Goal: Task Accomplishment & Management: Manage account settings

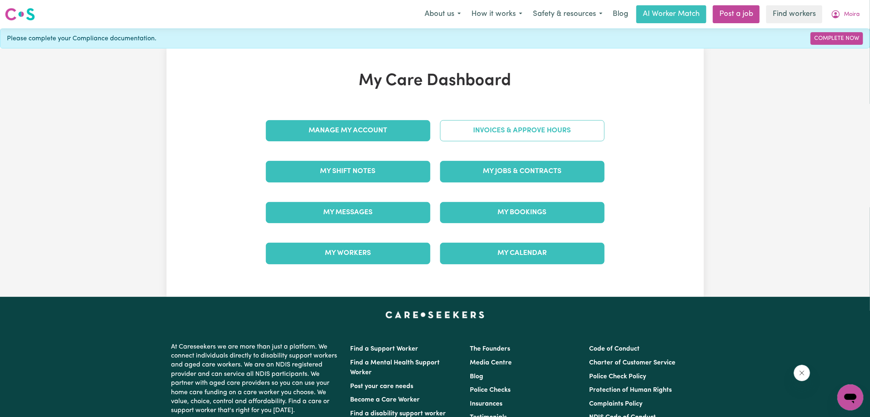
click at [454, 134] on link "Invoices & Approve Hours" at bounding box center [522, 130] width 165 height 21
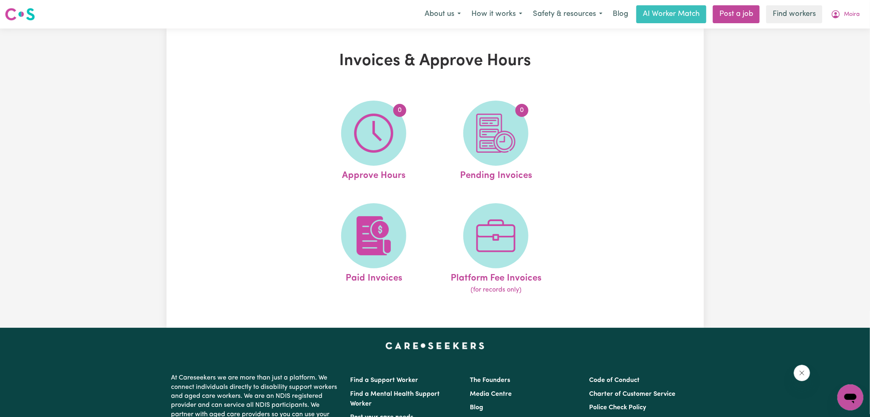
click at [356, 134] on img at bounding box center [373, 133] width 39 height 39
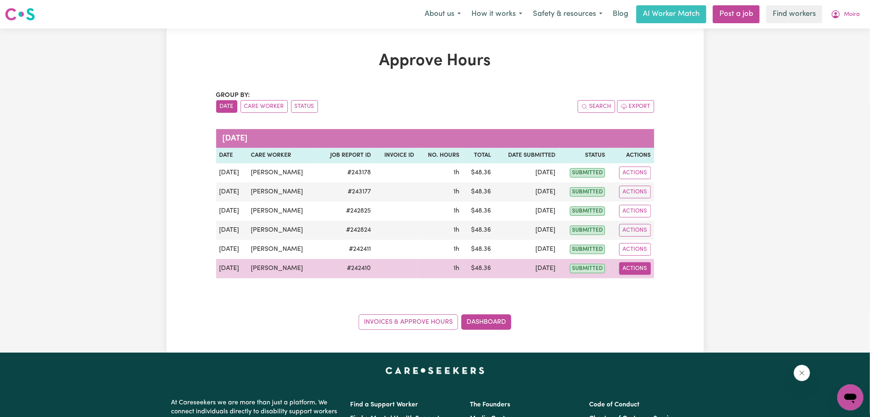
click at [641, 270] on button "Actions" at bounding box center [635, 268] width 32 height 13
click at [646, 286] on link "View Job Report" at bounding box center [655, 287] width 70 height 16
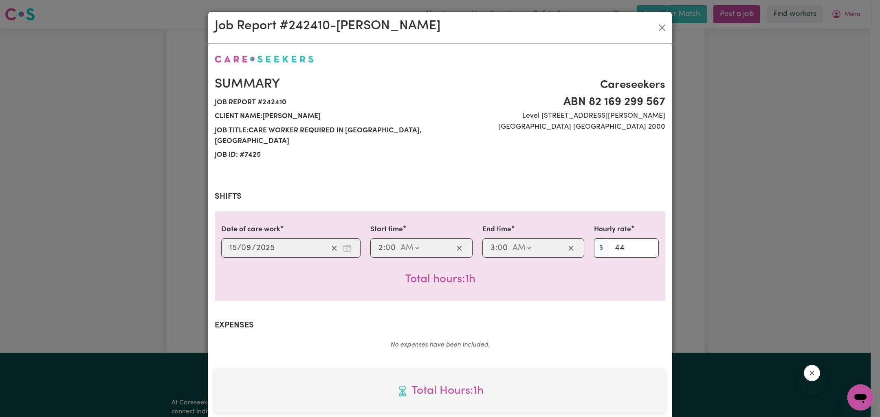
scroll to position [220, 0]
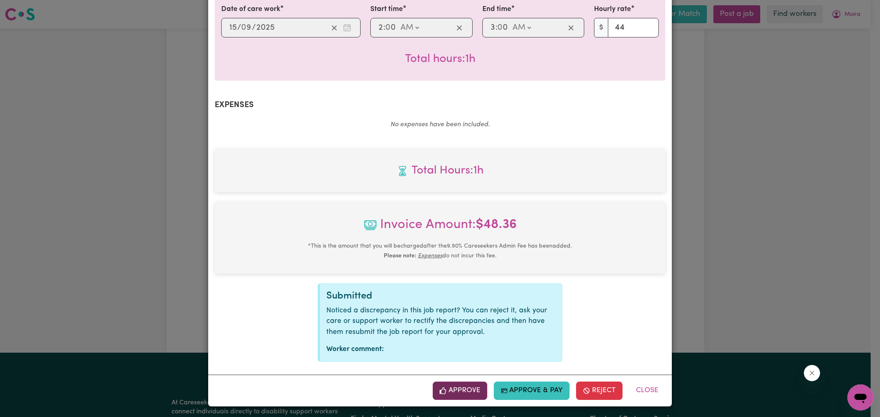
click at [473, 392] on button "Approve" at bounding box center [460, 391] width 55 height 18
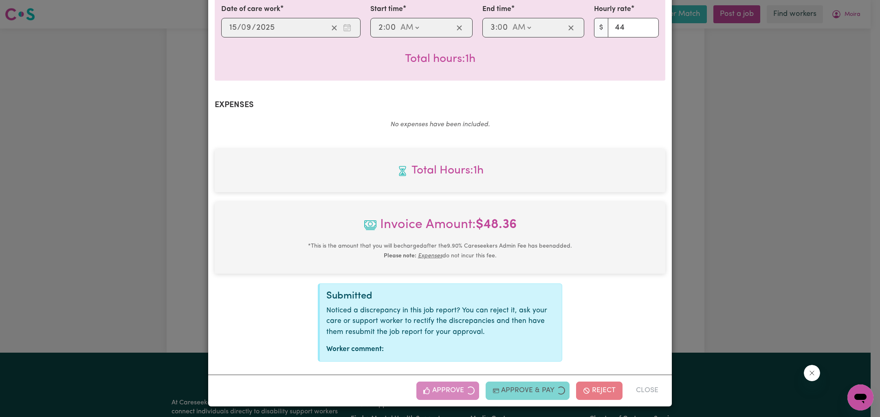
click at [814, 217] on div "Job Report # 242410 - [PERSON_NAME] Summary Job report # 242410 Client name: [P…" at bounding box center [440, 208] width 880 height 417
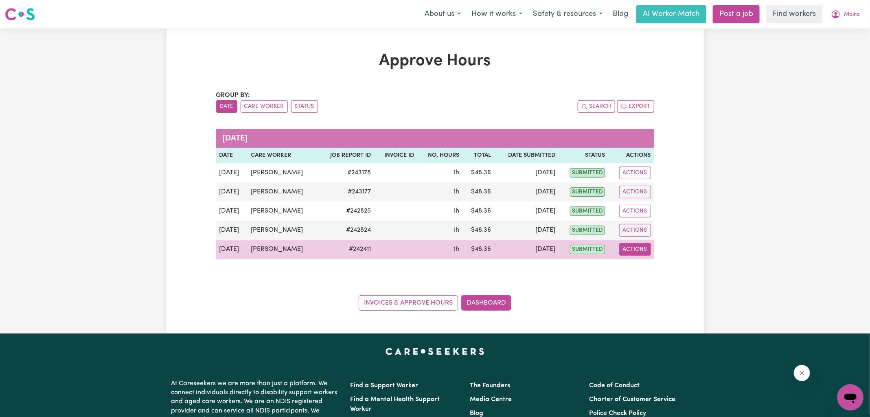
click at [636, 250] on button "Actions" at bounding box center [635, 249] width 32 height 13
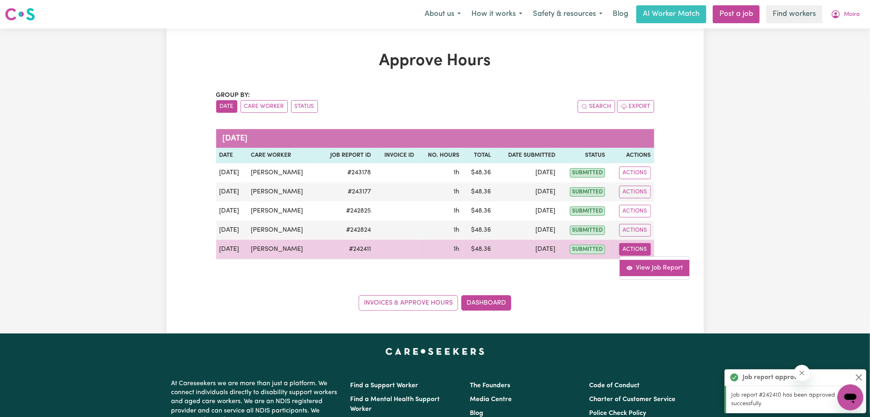
click at [645, 266] on link "View Job Report" at bounding box center [655, 268] width 70 height 16
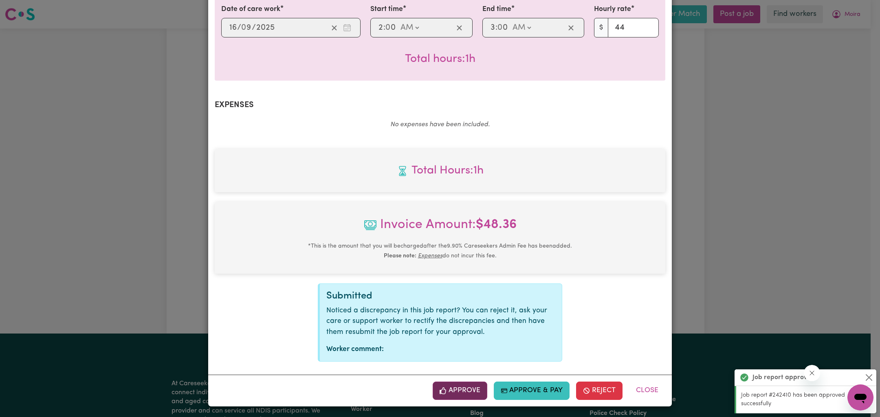
click at [451, 397] on button "Approve" at bounding box center [460, 391] width 55 height 18
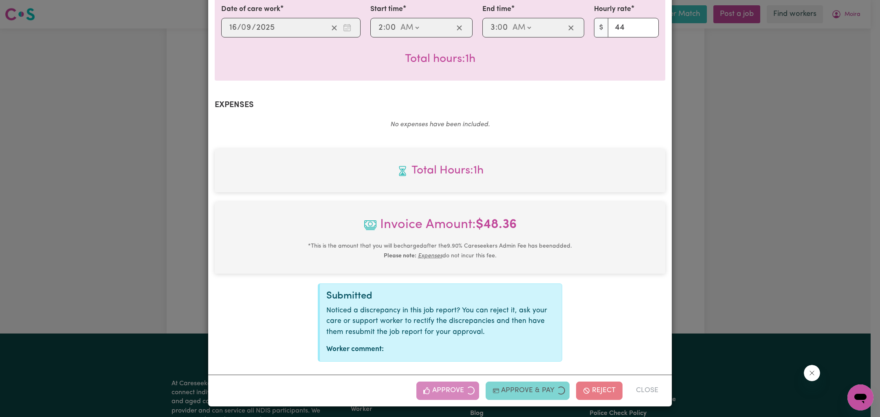
click at [677, 264] on div "Job Report # 242411 - [PERSON_NAME] Summary Job report # 242411 Client name: [P…" at bounding box center [440, 208] width 880 height 417
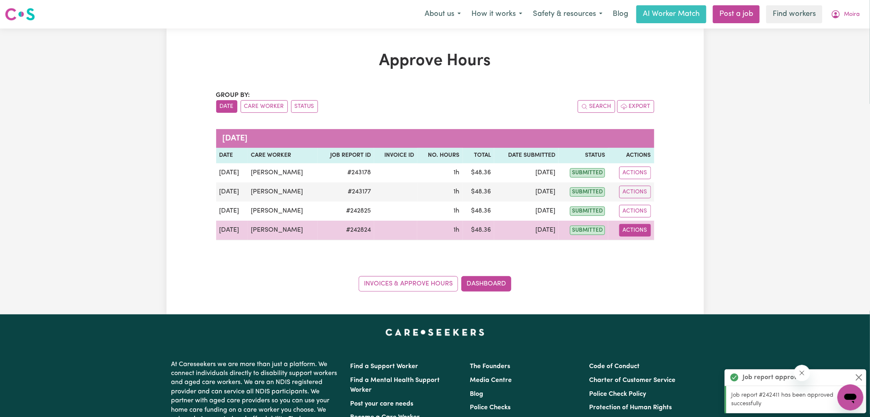
click at [629, 230] on button "Actions" at bounding box center [635, 230] width 32 height 13
click at [658, 253] on link "View Job Report" at bounding box center [655, 249] width 70 height 16
select select "pm"
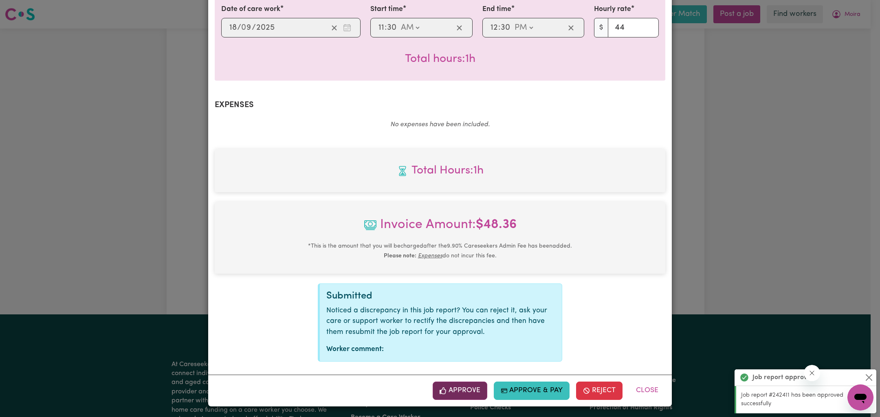
click at [472, 393] on button "Approve" at bounding box center [460, 391] width 55 height 18
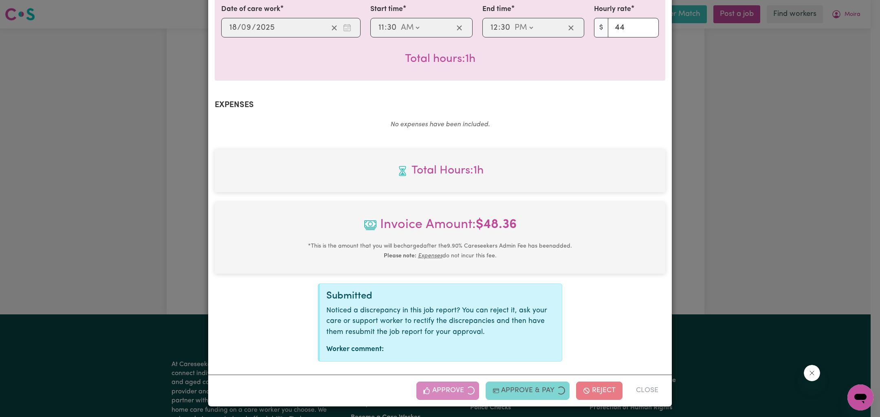
click at [743, 237] on div "Job Report # 242824 - [PERSON_NAME] Summary Job report # 242824 Client name: [P…" at bounding box center [440, 208] width 880 height 417
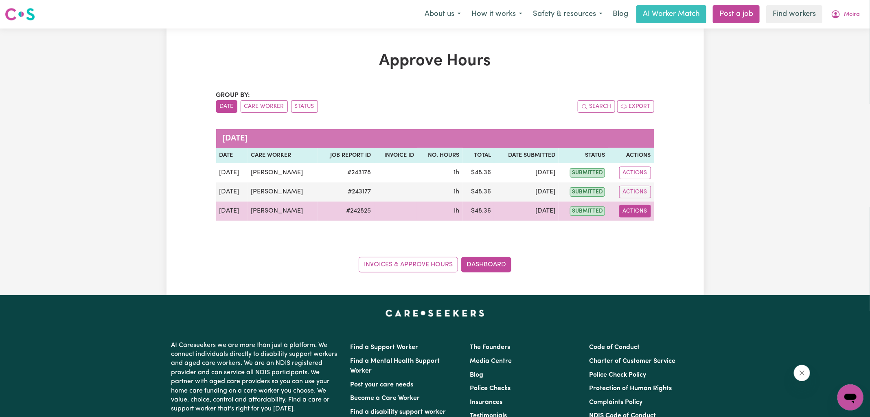
click at [644, 212] on button "Actions" at bounding box center [635, 211] width 32 height 13
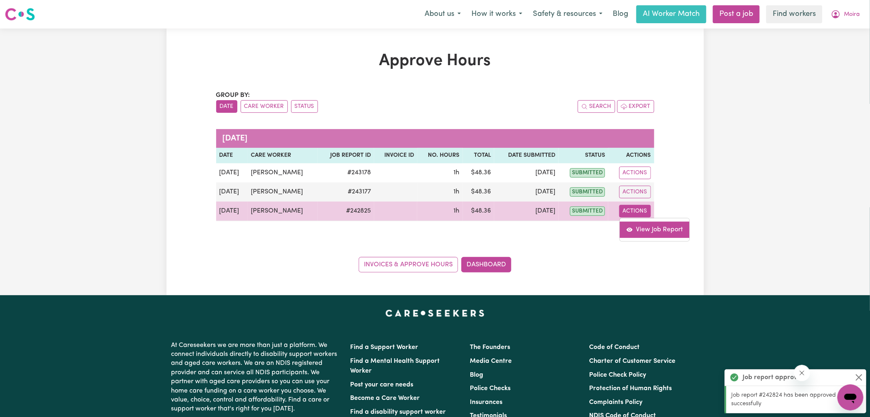
click at [661, 228] on link "View Job Report" at bounding box center [655, 230] width 70 height 16
select select "pm"
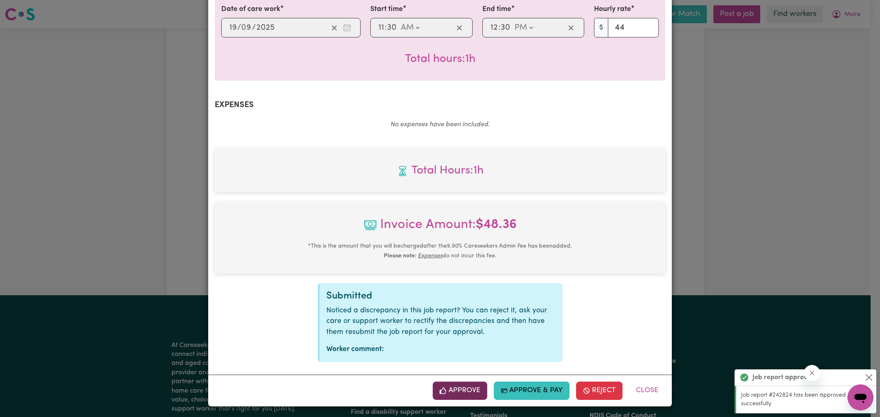
click at [470, 395] on button "Approve" at bounding box center [460, 391] width 55 height 18
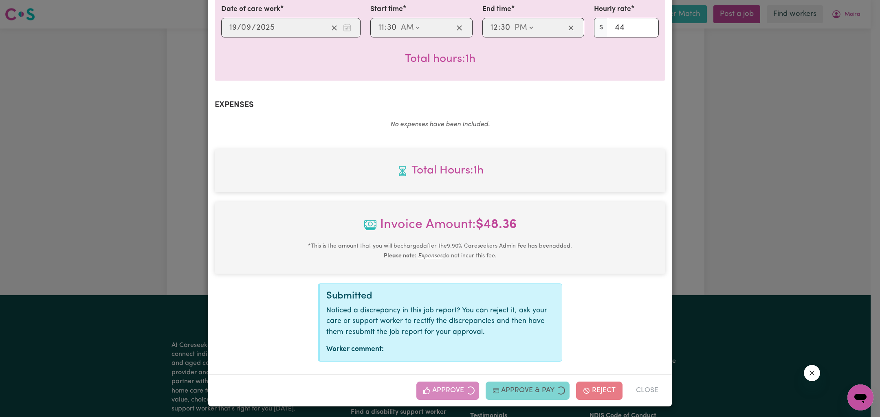
click at [704, 206] on div "Job Report # 242825 - [PERSON_NAME] Summary Job report # 242825 Client name: [P…" at bounding box center [440, 208] width 880 height 417
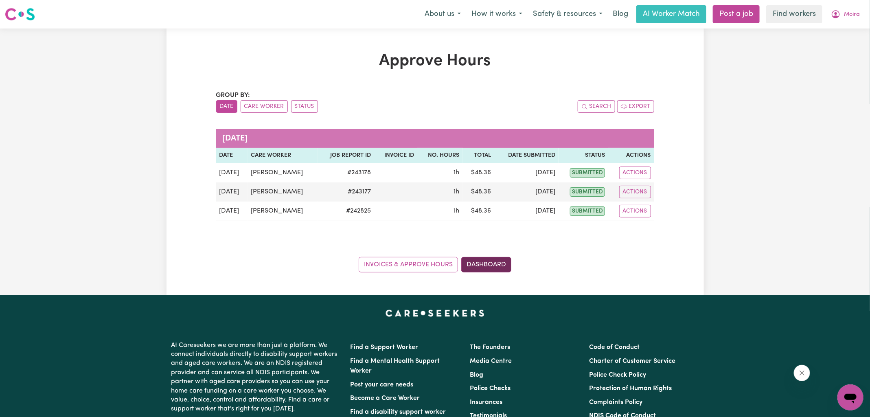
click at [489, 266] on link "Dashboard" at bounding box center [486, 264] width 50 height 15
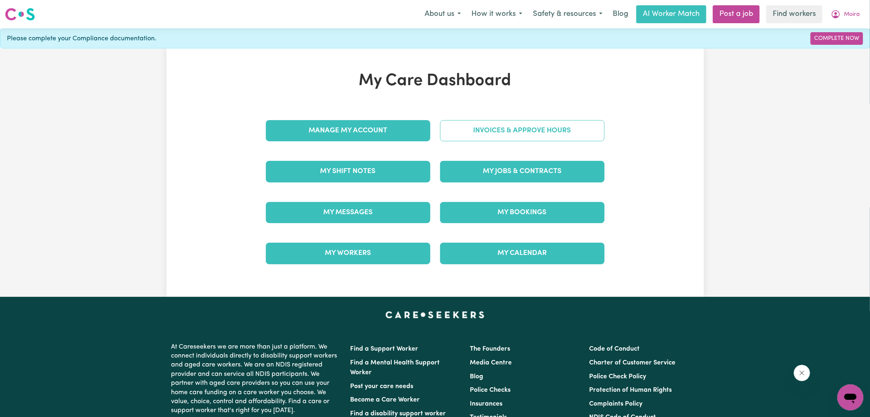
click at [460, 127] on link "Invoices & Approve Hours" at bounding box center [522, 130] width 165 height 21
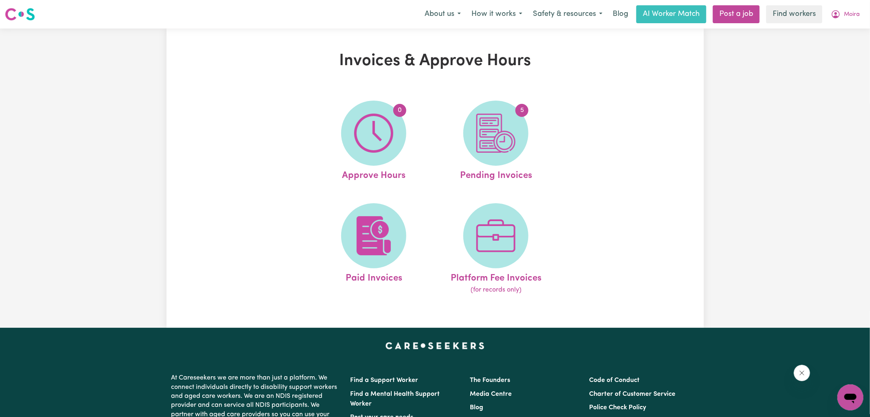
click at [512, 143] on img at bounding box center [496, 133] width 39 height 39
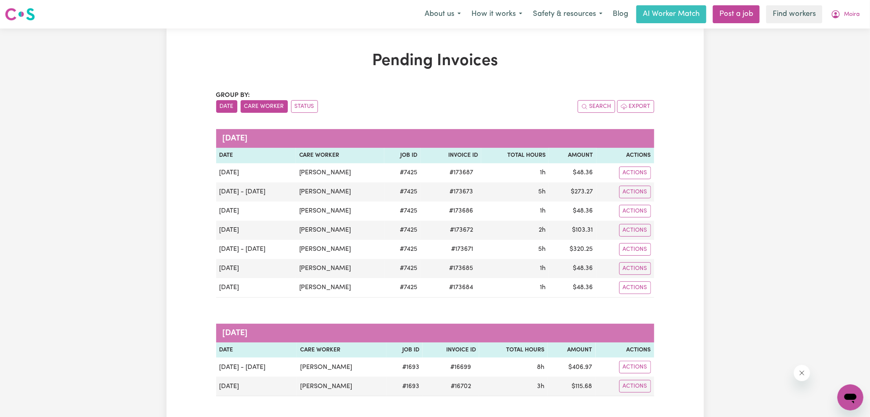
click at [269, 108] on button "Care Worker" at bounding box center [264, 106] width 47 height 13
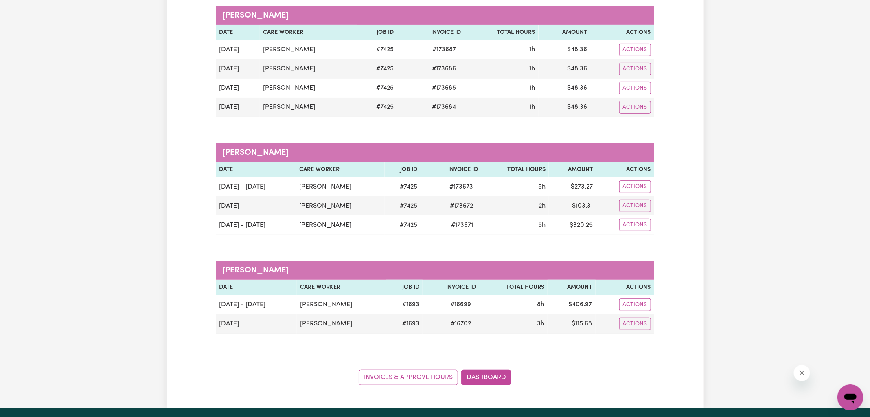
scroll to position [9, 0]
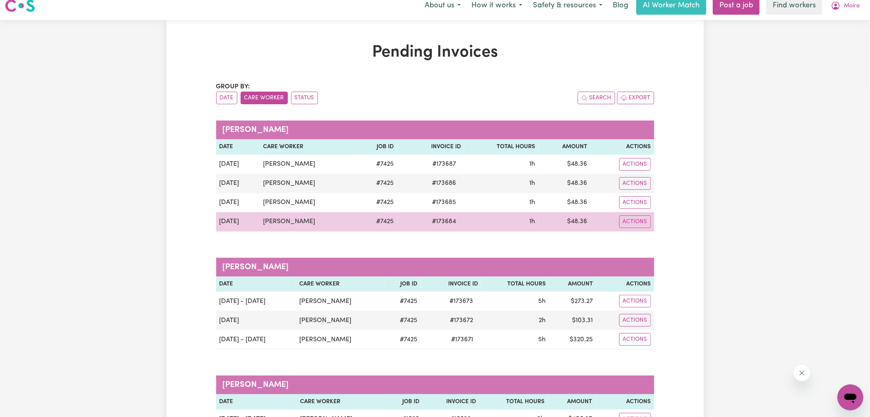
click at [444, 221] on span "# 173684" at bounding box center [444, 222] width 34 height 10
click at [444, 222] on span "# 173684" at bounding box center [444, 222] width 34 height 10
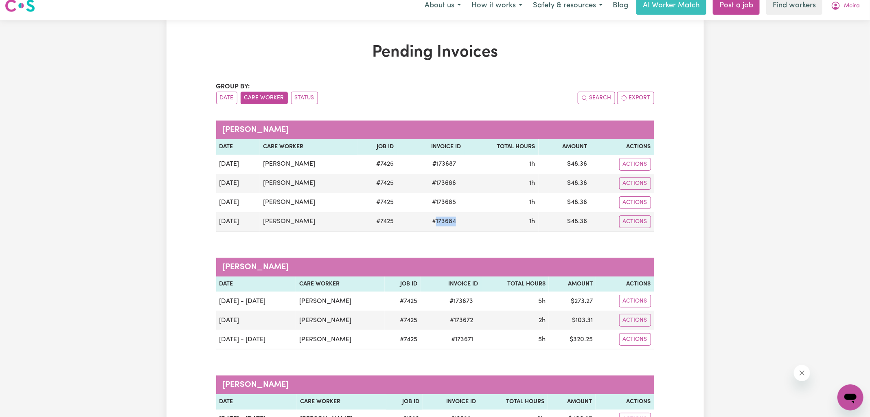
copy span "173684"
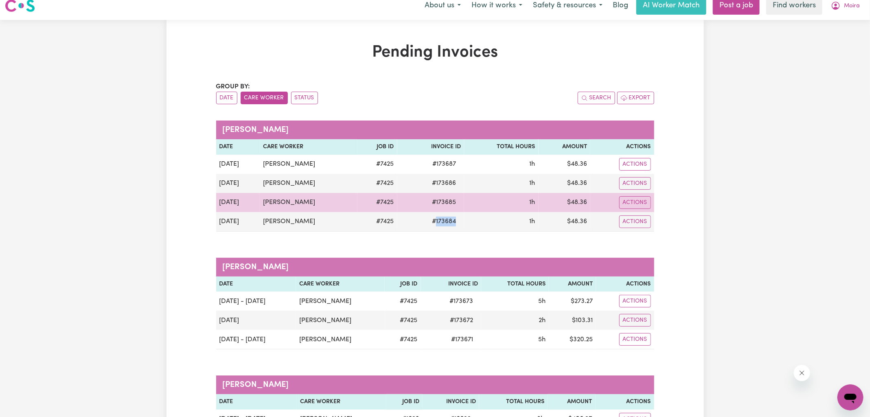
click at [439, 202] on span "# 173685" at bounding box center [444, 203] width 34 height 10
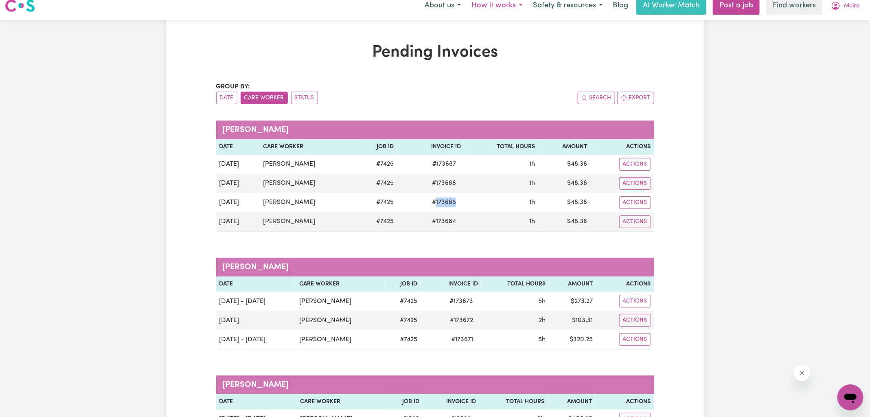
copy span "173685"
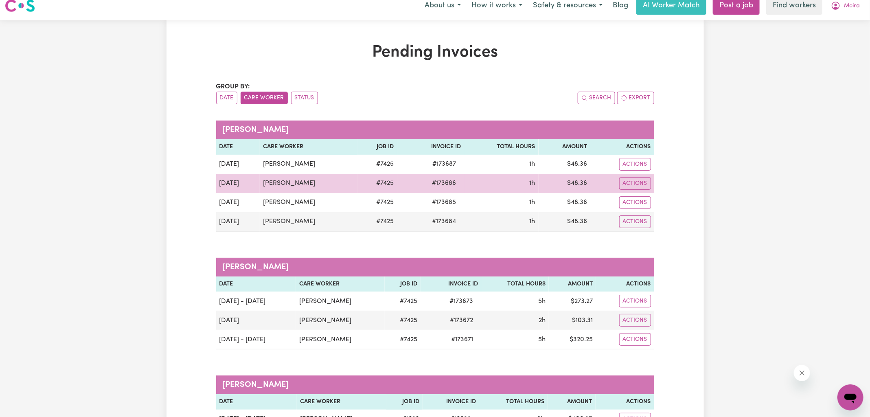
click at [435, 182] on span "# 173686" at bounding box center [444, 183] width 34 height 10
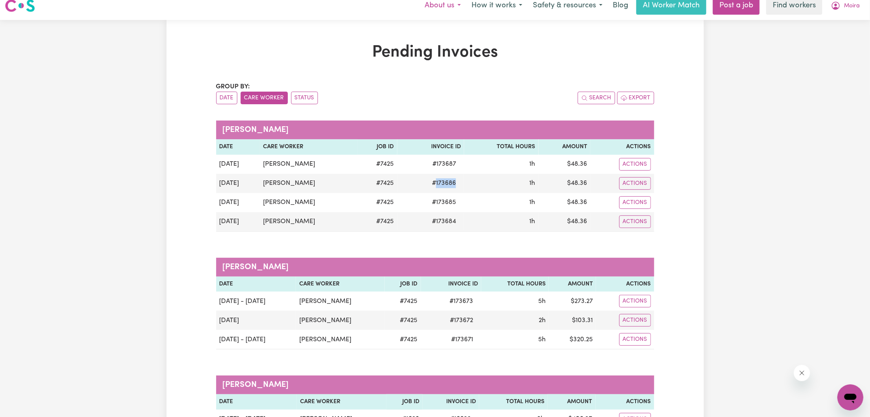
copy span "173686"
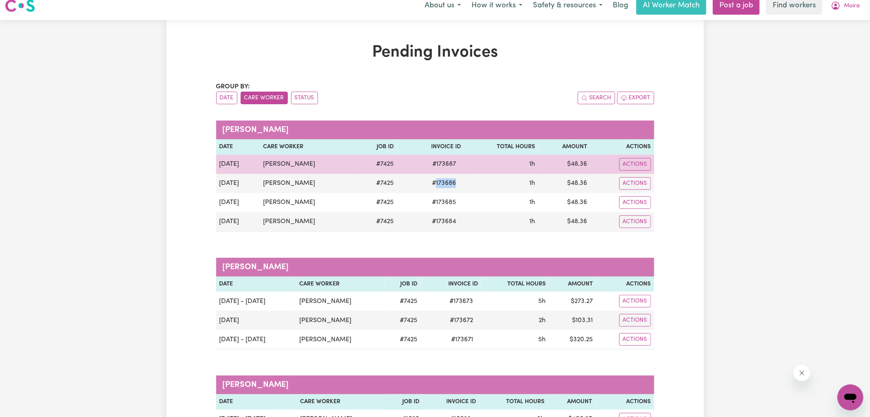
click at [442, 167] on span "# 173687" at bounding box center [444, 164] width 33 height 10
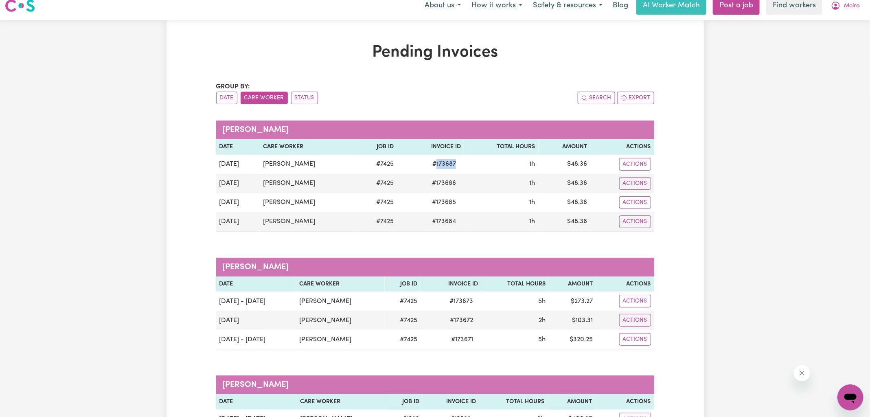
copy span "173687"
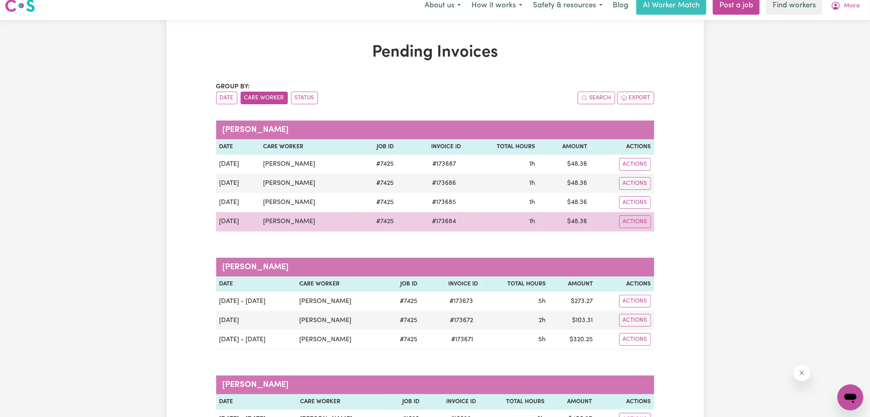
click at [580, 219] on td "$ 48.36" at bounding box center [565, 222] width 52 height 20
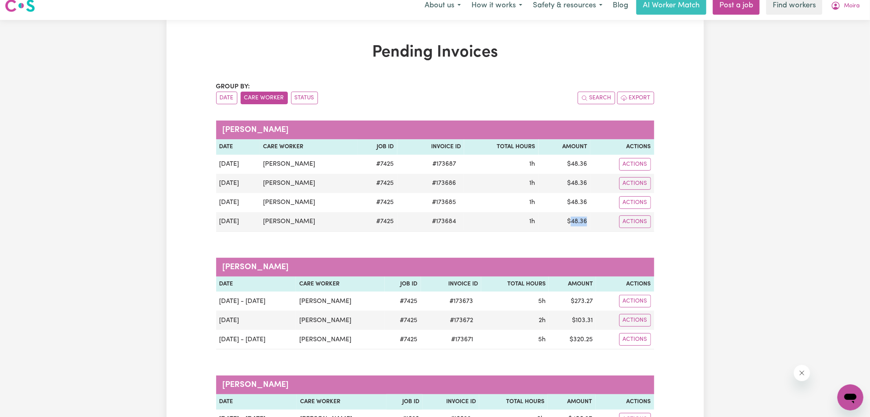
copy td "48.36"
click at [836, 6] on icon "My Account" at bounding box center [836, 5] width 2 height 3
click at [835, 39] on link "Logout" at bounding box center [833, 38] width 64 height 15
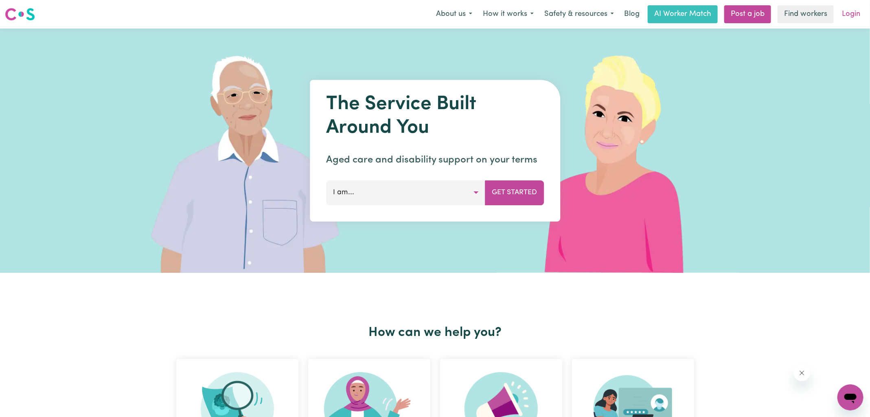
click at [844, 15] on link "Login" at bounding box center [851, 14] width 28 height 18
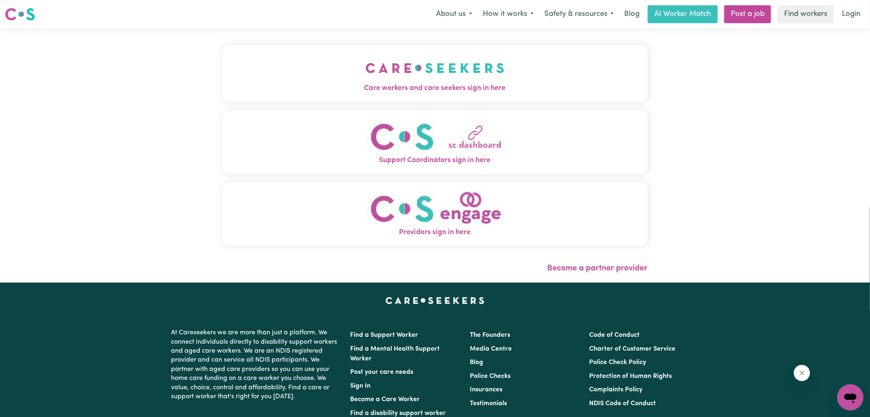
click at [403, 77] on img "Care workers and care seekers sign in here" at bounding box center [435, 68] width 139 height 30
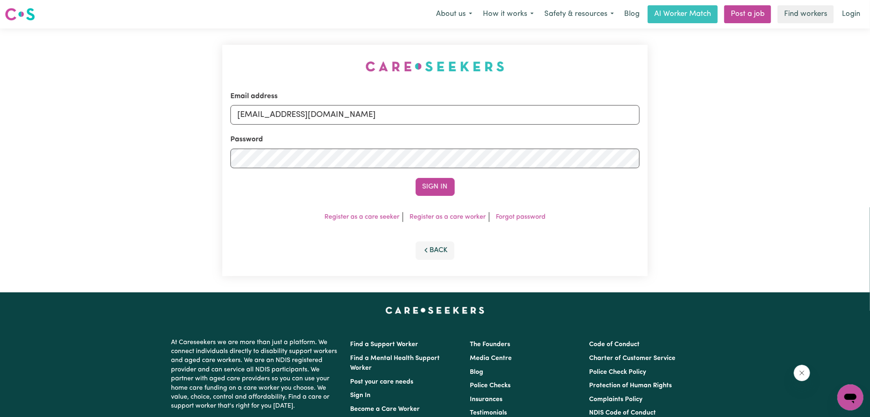
click at [251, 46] on div "Email address [EMAIL_ADDRESS][DOMAIN_NAME] Password Sign In Register as a care …" at bounding box center [434, 161] width 435 height 264
drag, startPoint x: 282, startPoint y: 113, endPoint x: 919, endPoint y: 197, distance: 642.5
click at [870, 197] on html "Menu About us How it works Safety & resources Blog AI Worker Match Post a job F…" at bounding box center [435, 308] width 870 height 617
type input "[EMAIL_ADDRESS][DOMAIN_NAME]"
click at [416, 178] on button "Sign In" at bounding box center [435, 187] width 39 height 18
